Goal: Find specific page/section: Find specific page/section

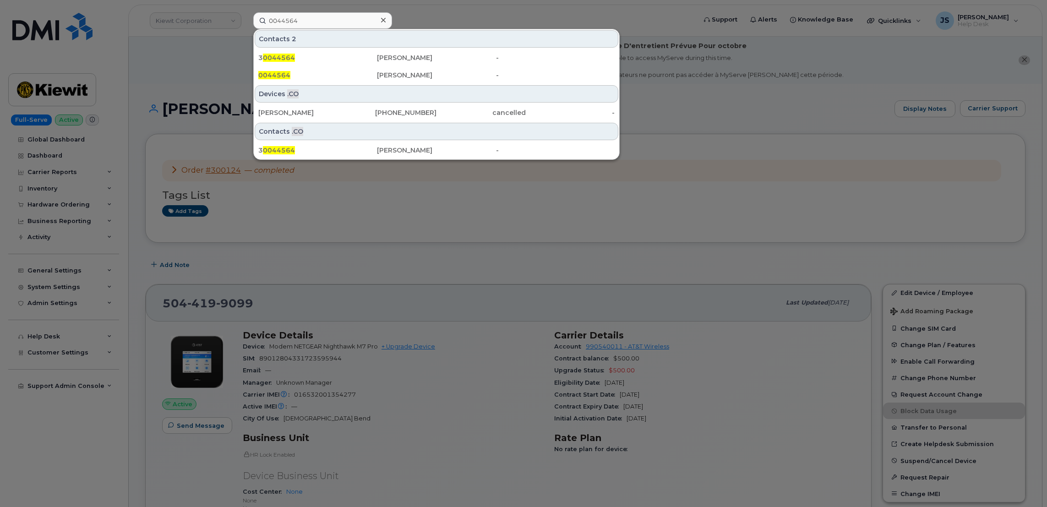
click at [329, 19] on input "0044564" at bounding box center [322, 20] width 139 height 16
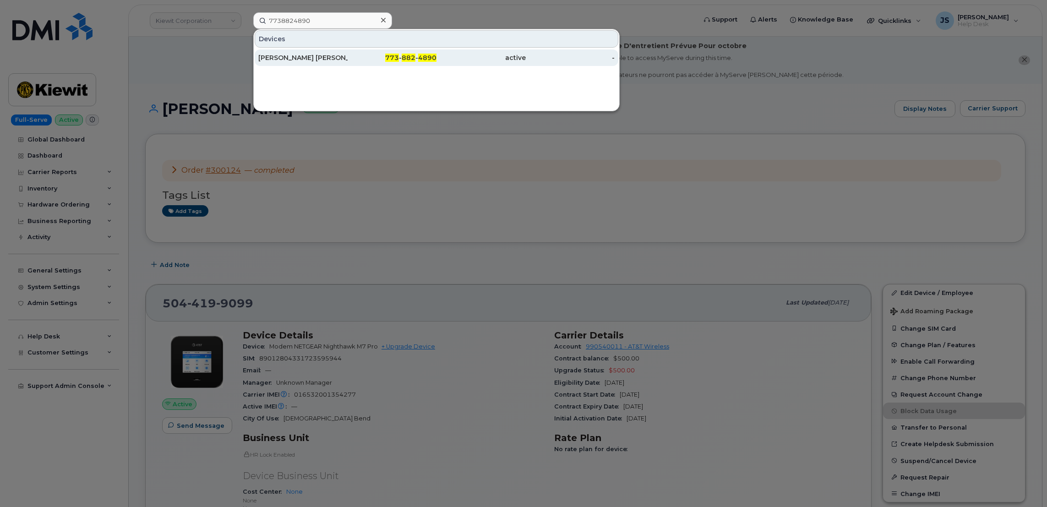
type input "7738824890"
click at [304, 61] on div "[PERSON_NAME] [PERSON_NAME]" at bounding box center [302, 57] width 89 height 9
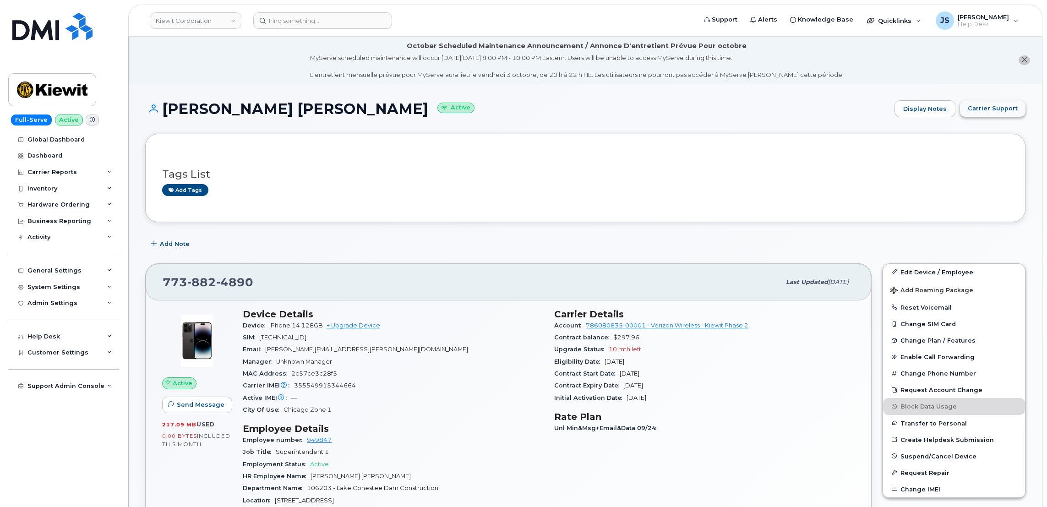
click at [995, 111] on span "Carrier Support" at bounding box center [993, 108] width 50 height 9
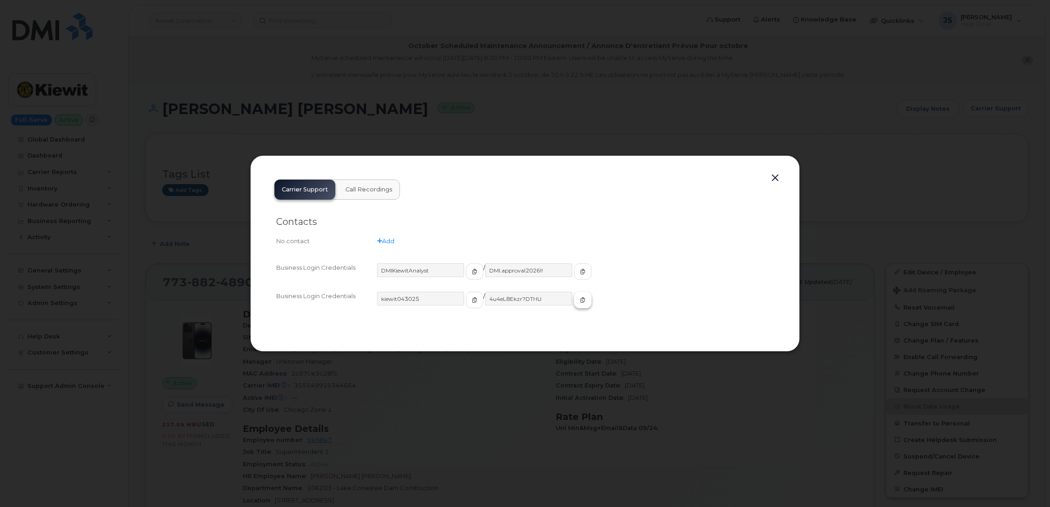
click at [579, 296] on span "button" at bounding box center [583, 300] width 8 height 8
click at [459, 101] on div at bounding box center [525, 253] width 1050 height 507
